Goal: Information Seeking & Learning: Understand process/instructions

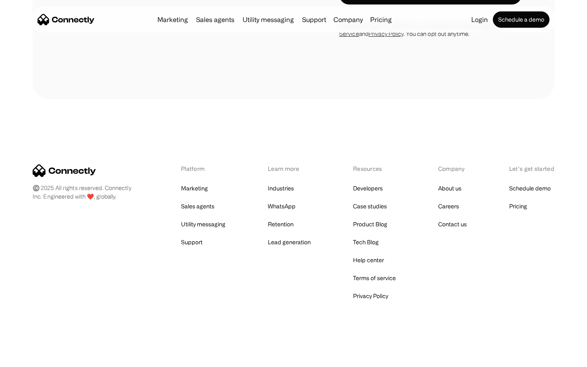
scroll to position [751, 0]
